Goal: Complete application form

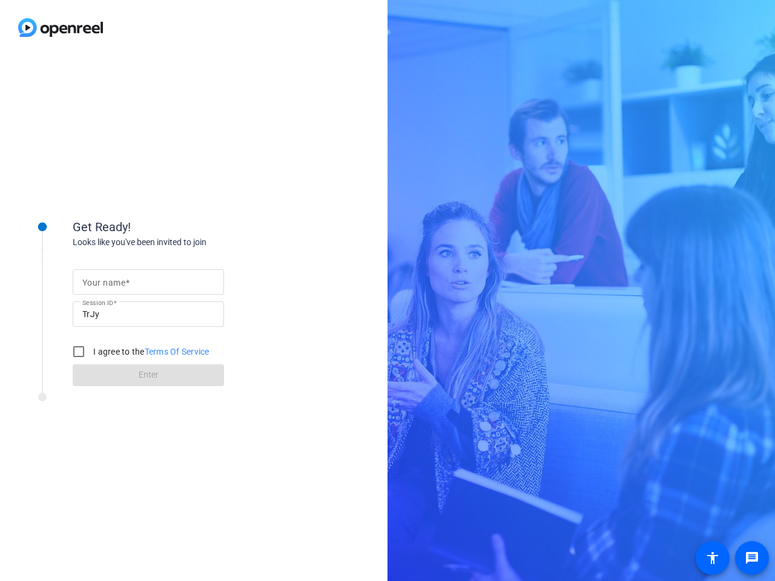
click at [148, 282] on input "Your name" at bounding box center [148, 282] width 132 height 15
click at [148, 314] on input "TrJy" at bounding box center [148, 314] width 132 height 15
click at [139, 352] on label "I agree to the Terms Of Service" at bounding box center [150, 352] width 119 height 12
click at [91, 352] on input "I agree to the Terms Of Service" at bounding box center [79, 352] width 24 height 24
click at [79, 352] on input "I agree to the Terms Of Service" at bounding box center [79, 352] width 24 height 24
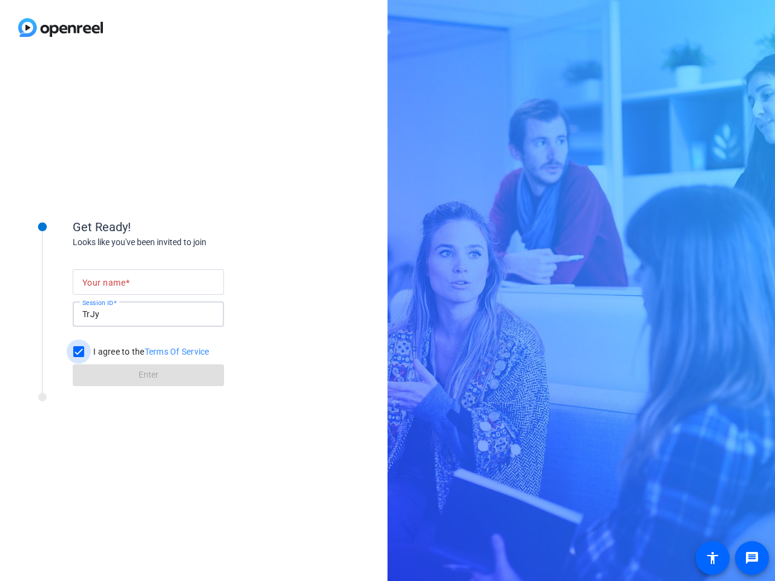
checkbox input "false"
click at [752, 558] on mat-icon "message" at bounding box center [752, 558] width 15 height 15
click at [713, 558] on mat-icon "accessibility" at bounding box center [713, 558] width 15 height 15
